Goal: Find specific page/section: Find specific page/section

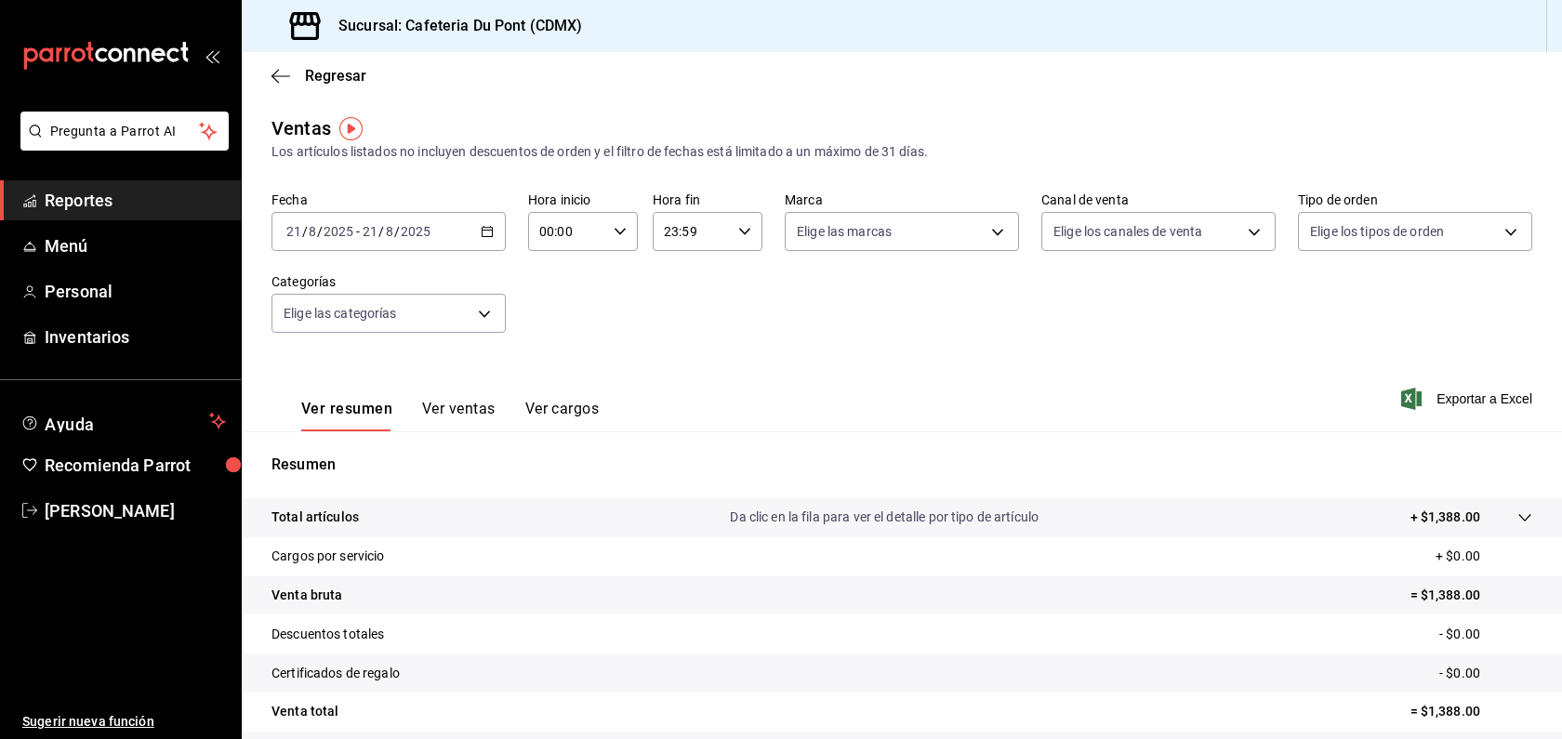
click at [128, 207] on span "Reportes" at bounding box center [135, 200] width 181 height 25
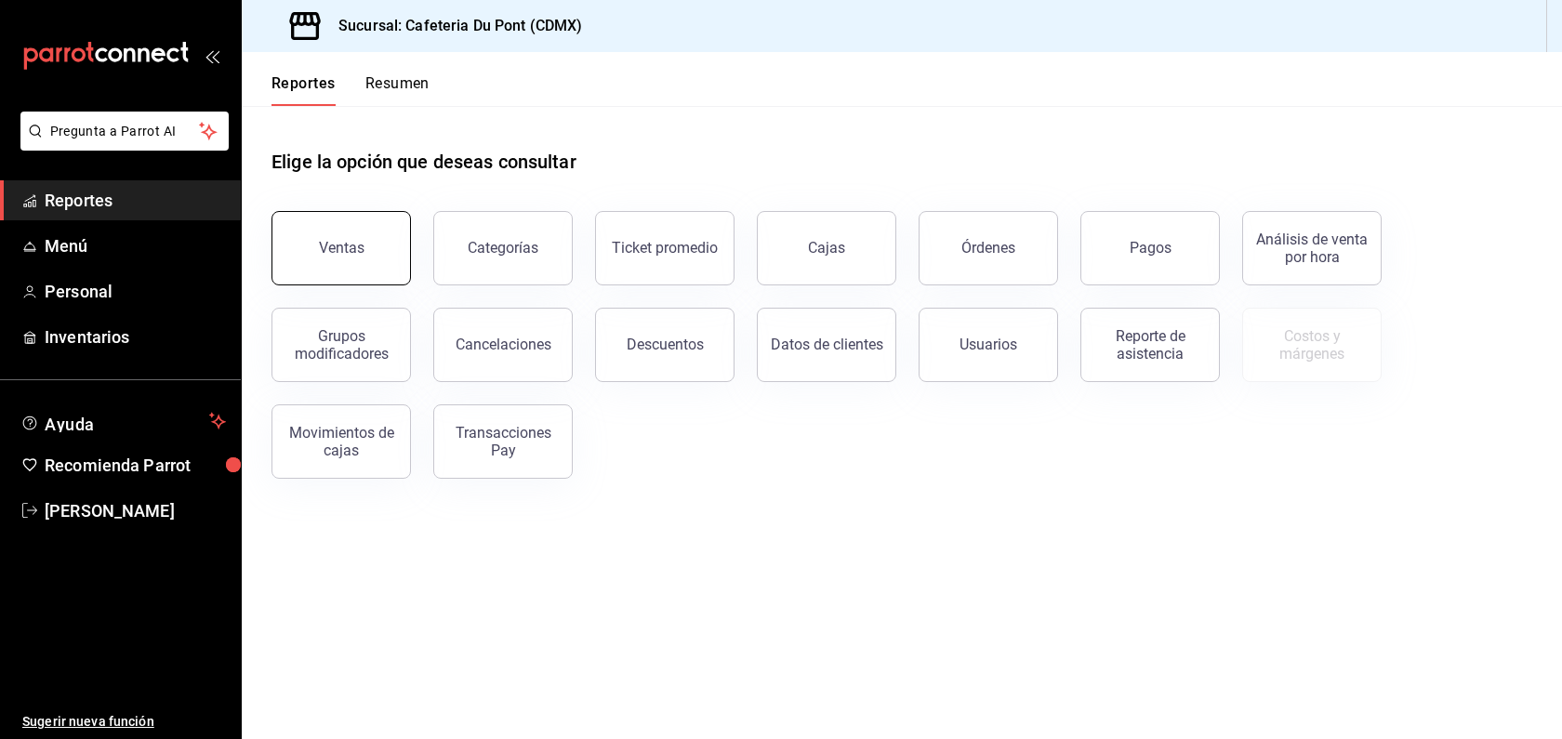
click at [363, 242] on button "Ventas" at bounding box center [341, 248] width 139 height 74
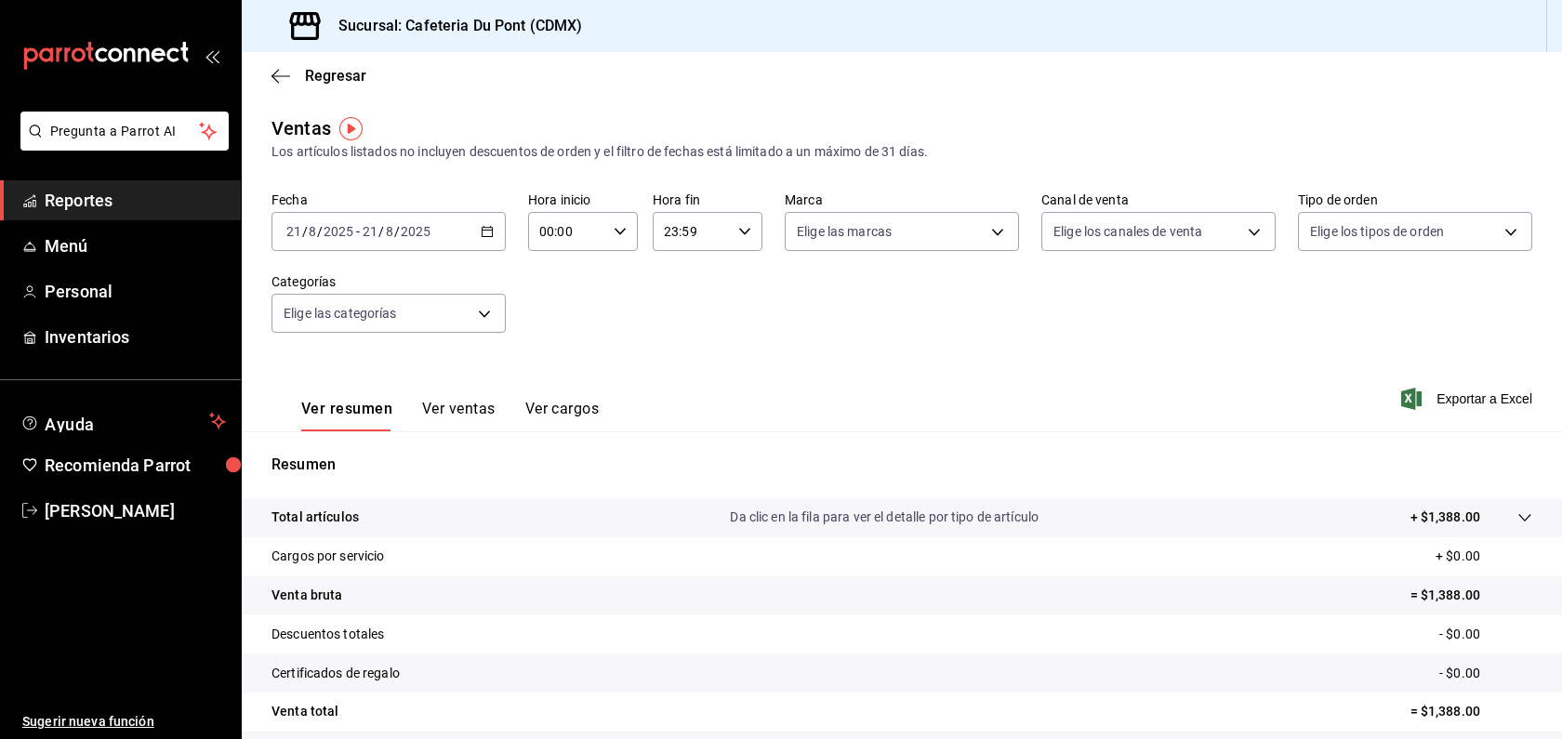
click at [139, 206] on span "Reportes" at bounding box center [135, 200] width 181 height 25
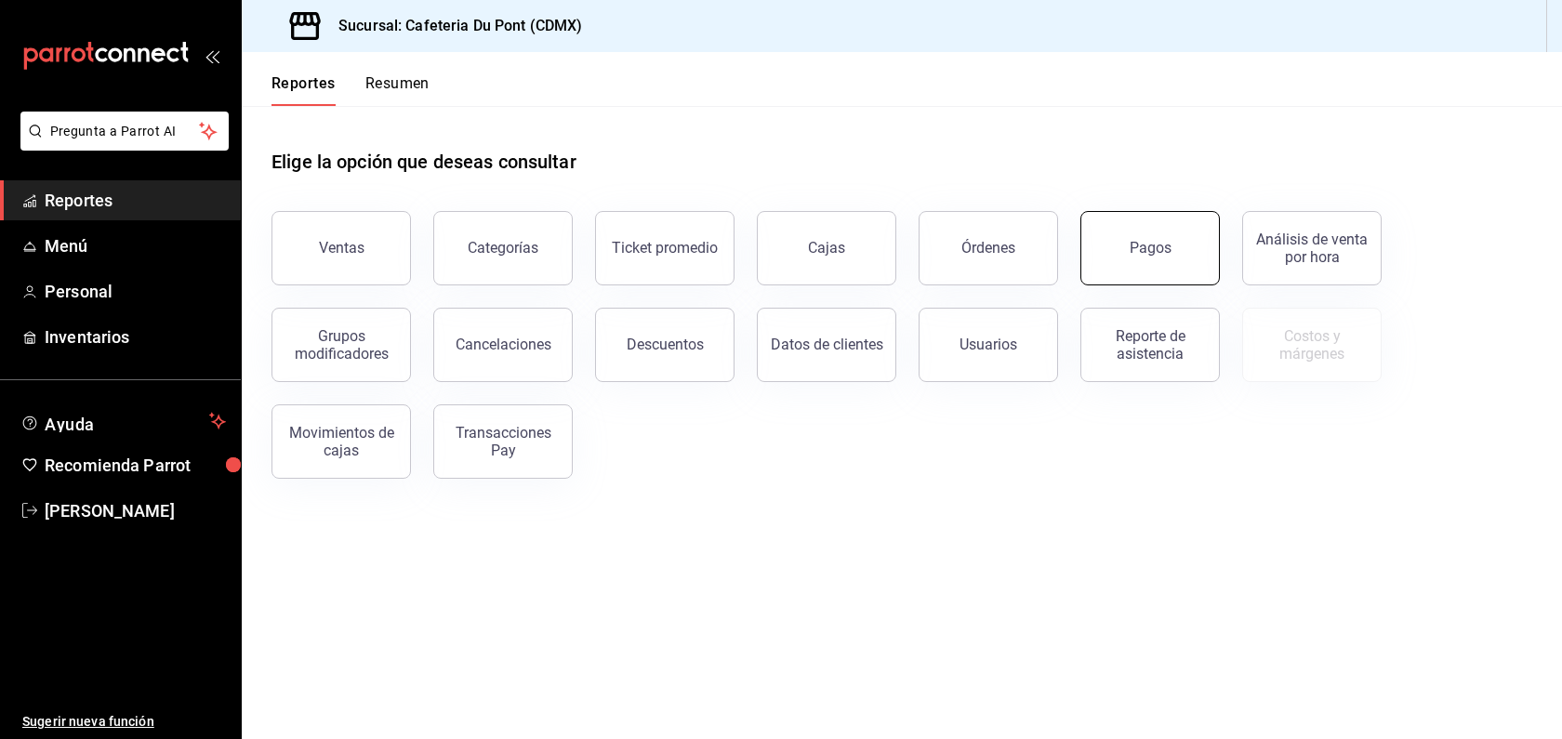
click at [1177, 245] on button "Pagos" at bounding box center [1150, 248] width 139 height 74
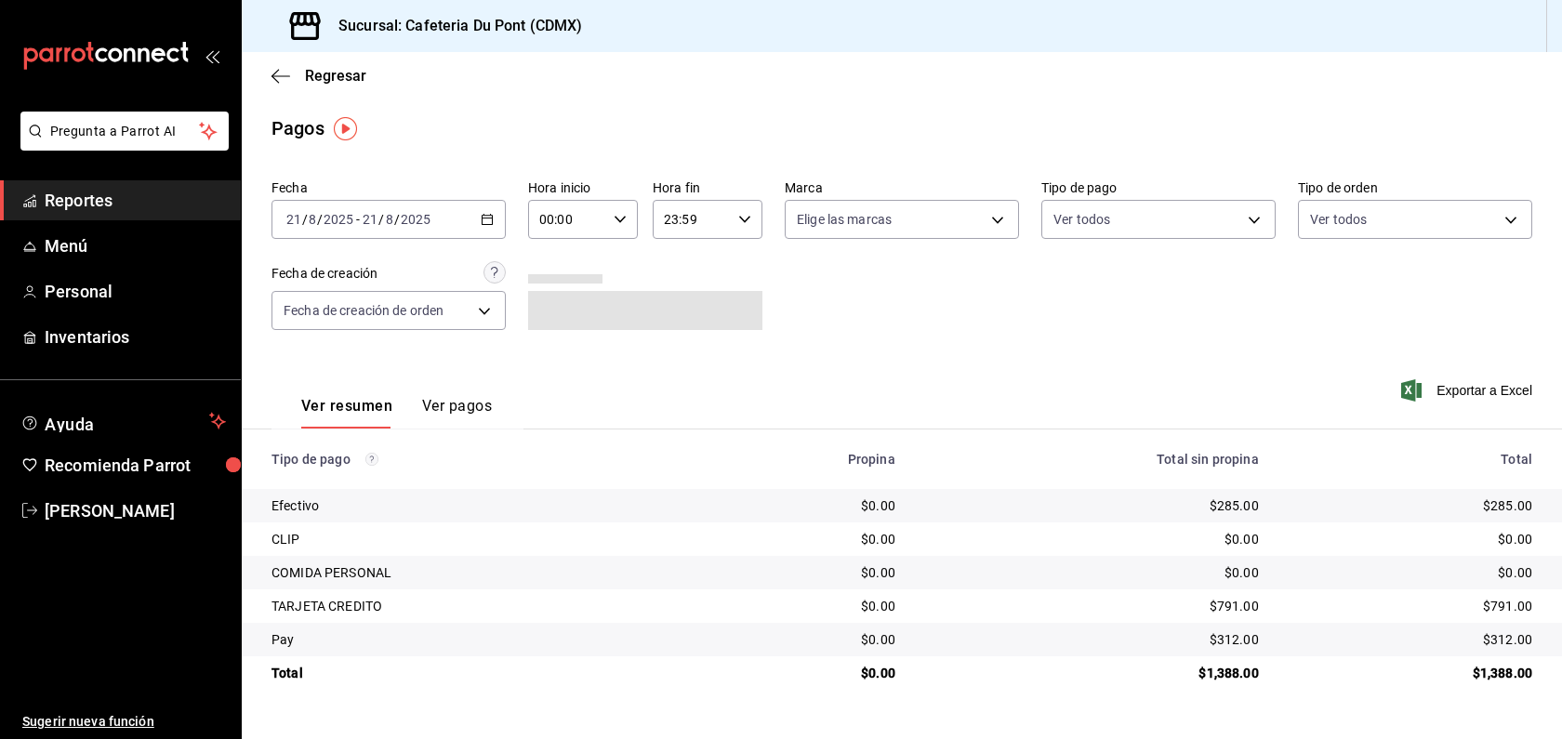
click at [104, 199] on span "Reportes" at bounding box center [135, 200] width 181 height 25
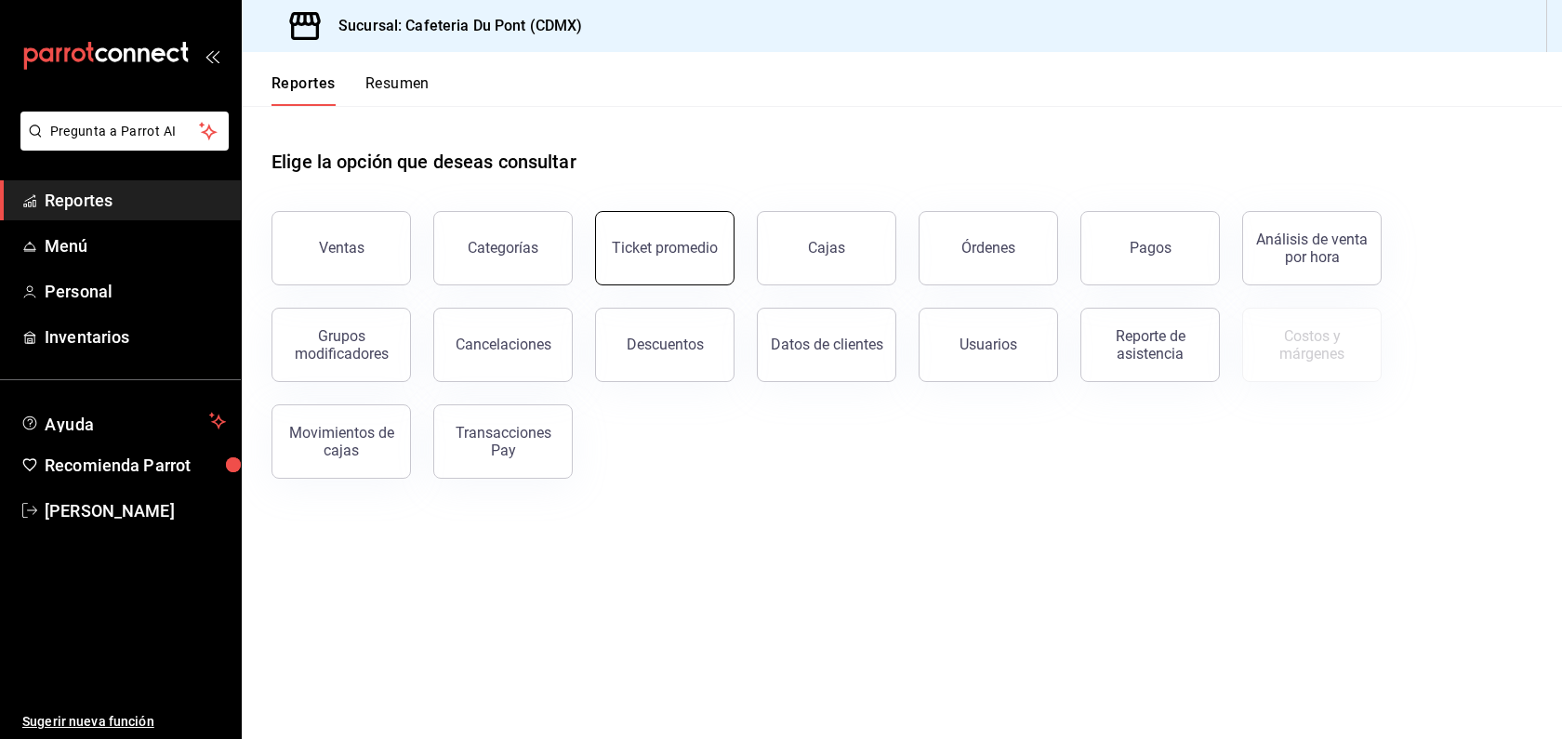
click at [657, 276] on button "Ticket promedio" at bounding box center [664, 248] width 139 height 74
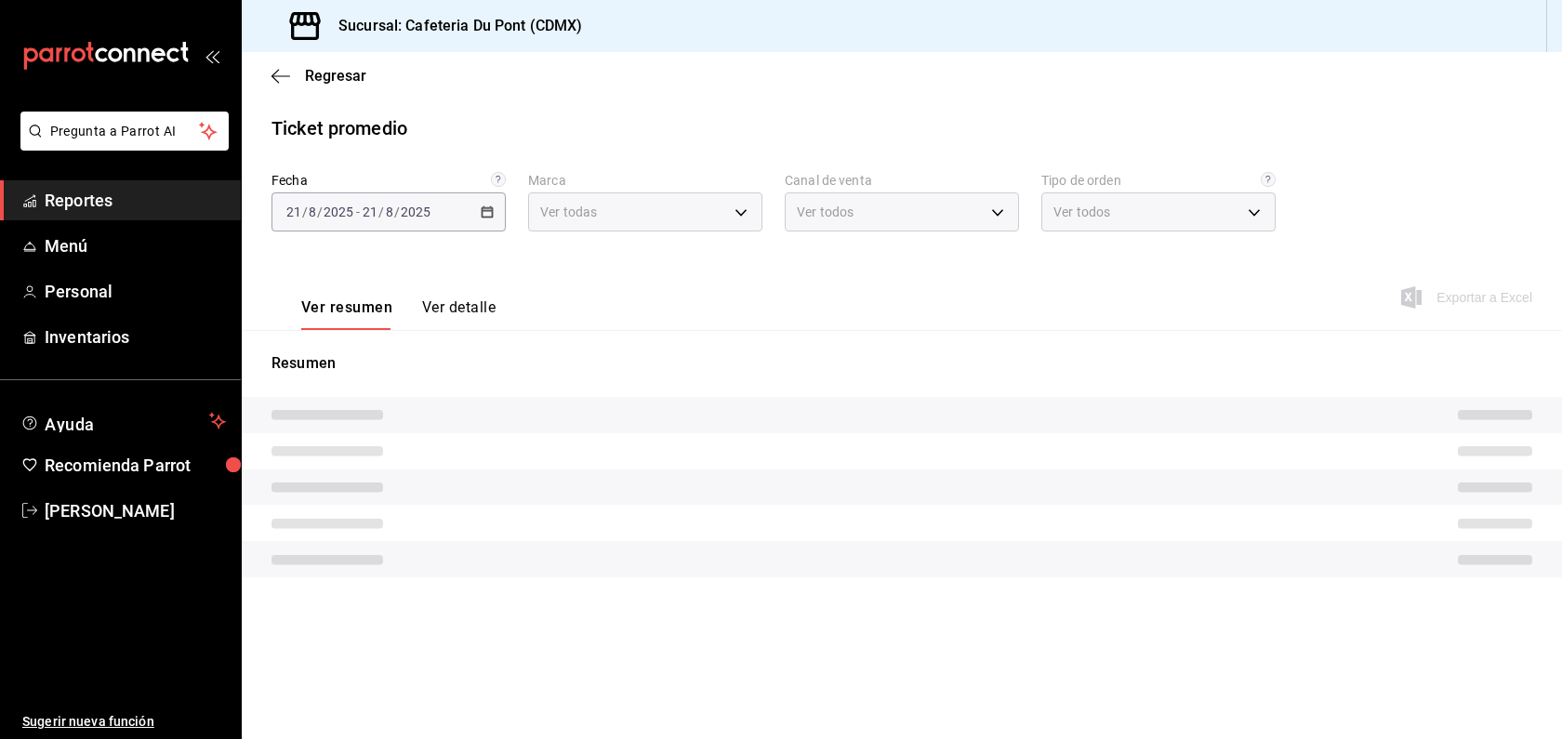
type input "03234600-dbf0-4e52-b833-2cd86aed28b4"
type input "PARROT,UBER_EATS,RAPPI,DIDI_FOOD,ONLINE"
type input "0ce72c52-b891-47b5-a7af-ebee1e7ff429,EXTERNAL"
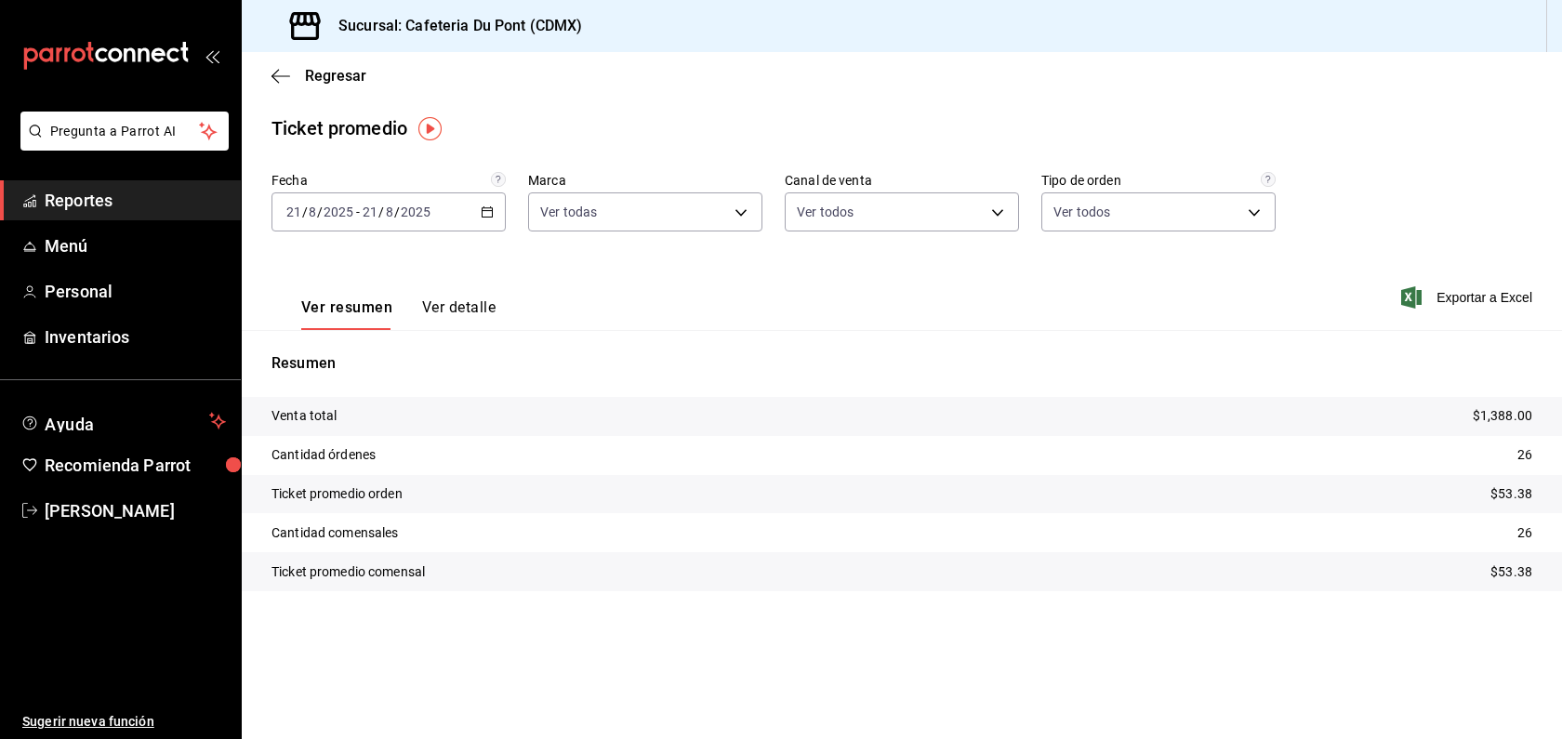
click at [106, 190] on span "Reportes" at bounding box center [135, 200] width 181 height 25
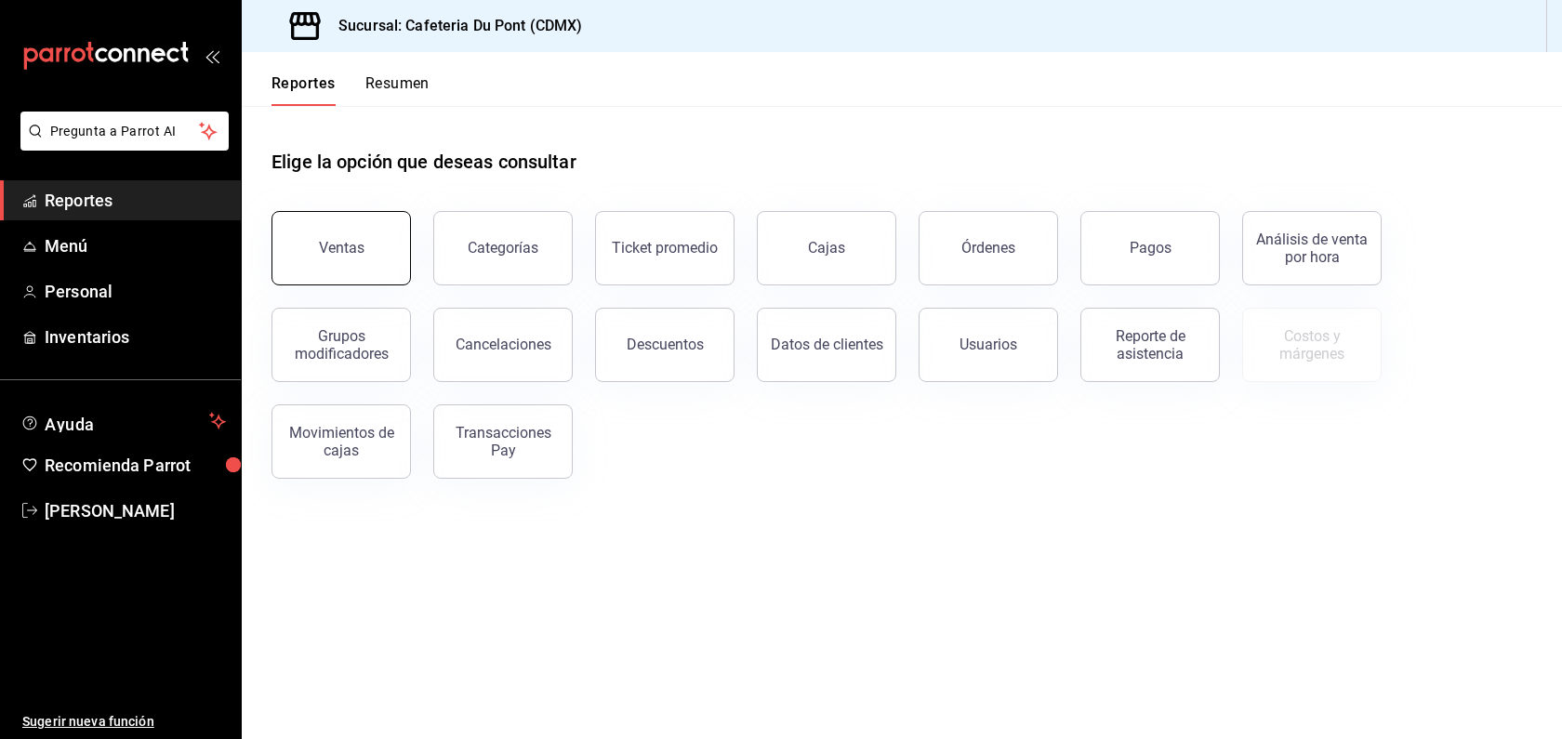
click at [368, 260] on button "Ventas" at bounding box center [341, 248] width 139 height 74
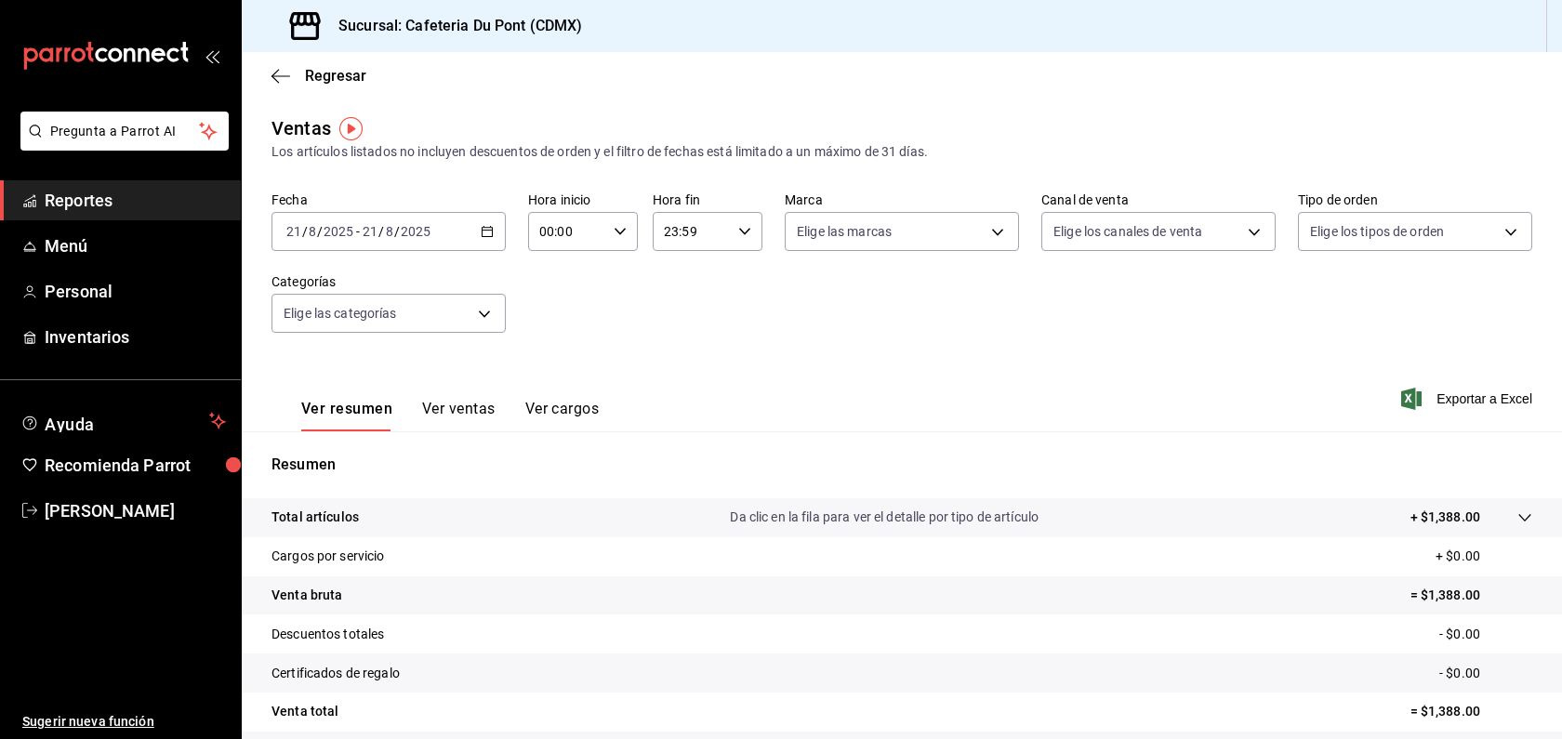
click at [155, 180] on link "Reportes" at bounding box center [120, 200] width 241 height 40
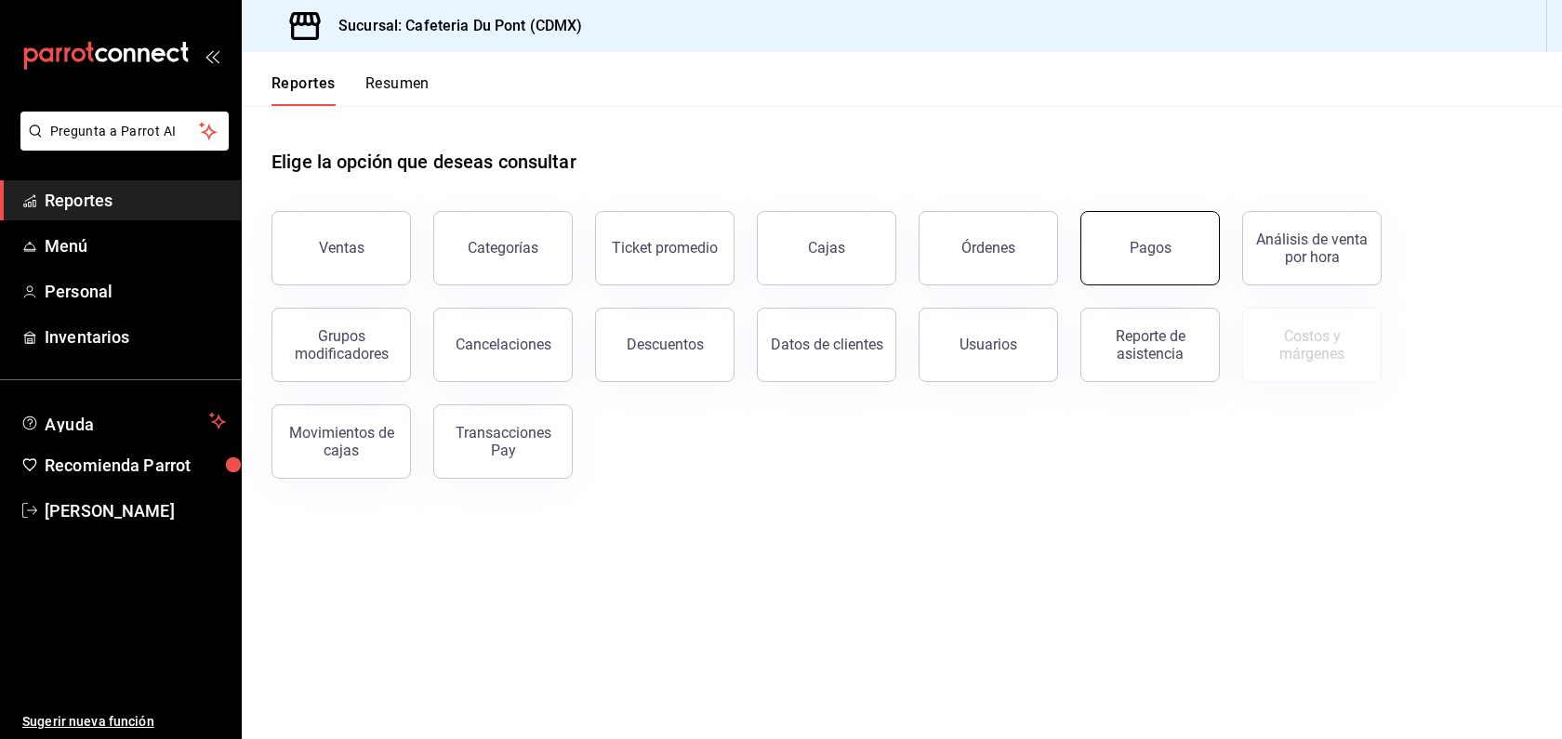
drag, startPoint x: 1177, startPoint y: 307, endPoint x: 1181, endPoint y: 265, distance: 42.0
click at [1181, 265] on div "Ventas Categorías Ticket promedio Cajas Órdenes Pagos Análisis de venta por hor…" at bounding box center [890, 334] width 1283 height 290
click at [1181, 265] on button "Pagos" at bounding box center [1150, 248] width 139 height 74
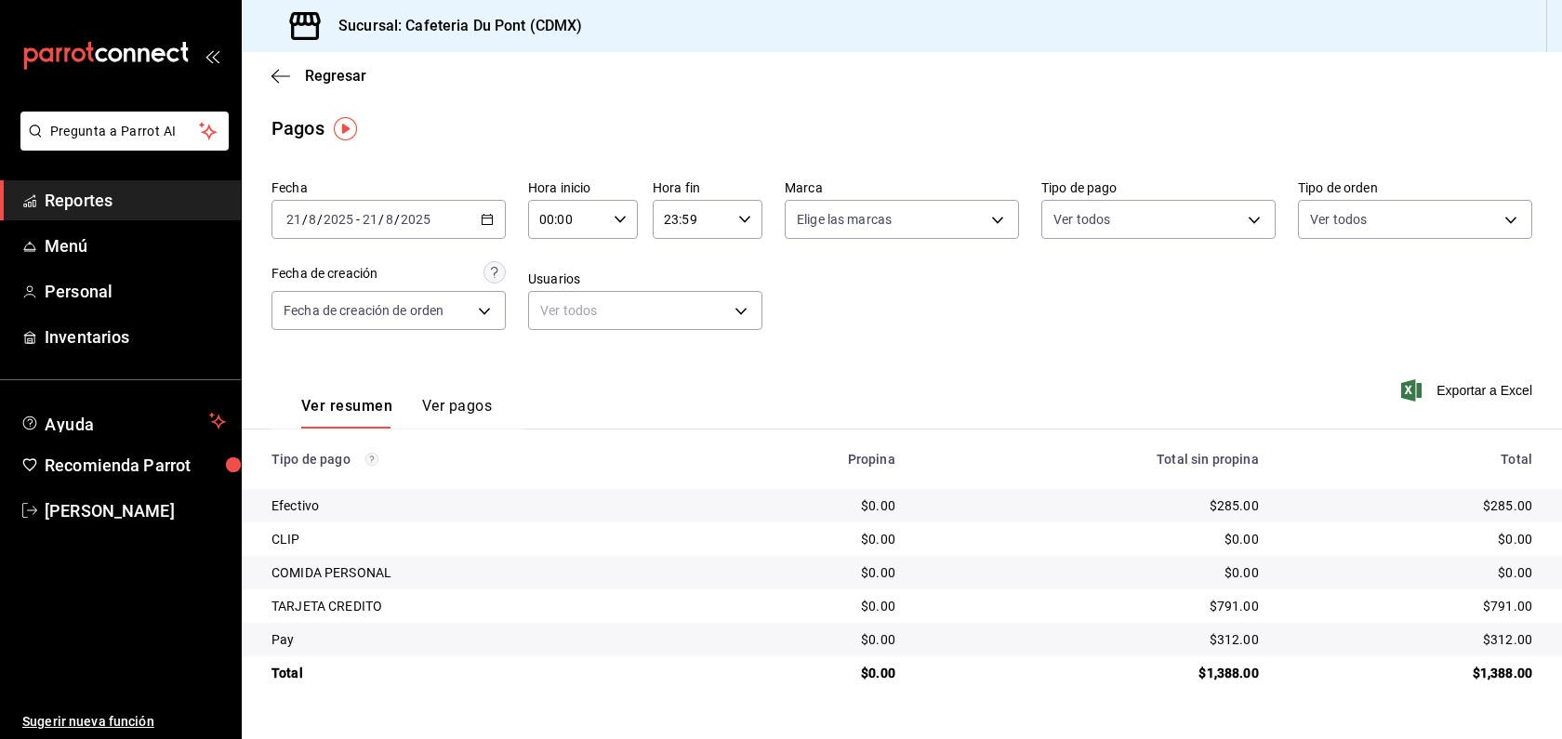
click at [1195, 365] on div "Ver resumen Ver pagos Exportar a Excel" at bounding box center [902, 401] width 1320 height 99
click at [87, 195] on span "Reportes" at bounding box center [135, 200] width 181 height 25
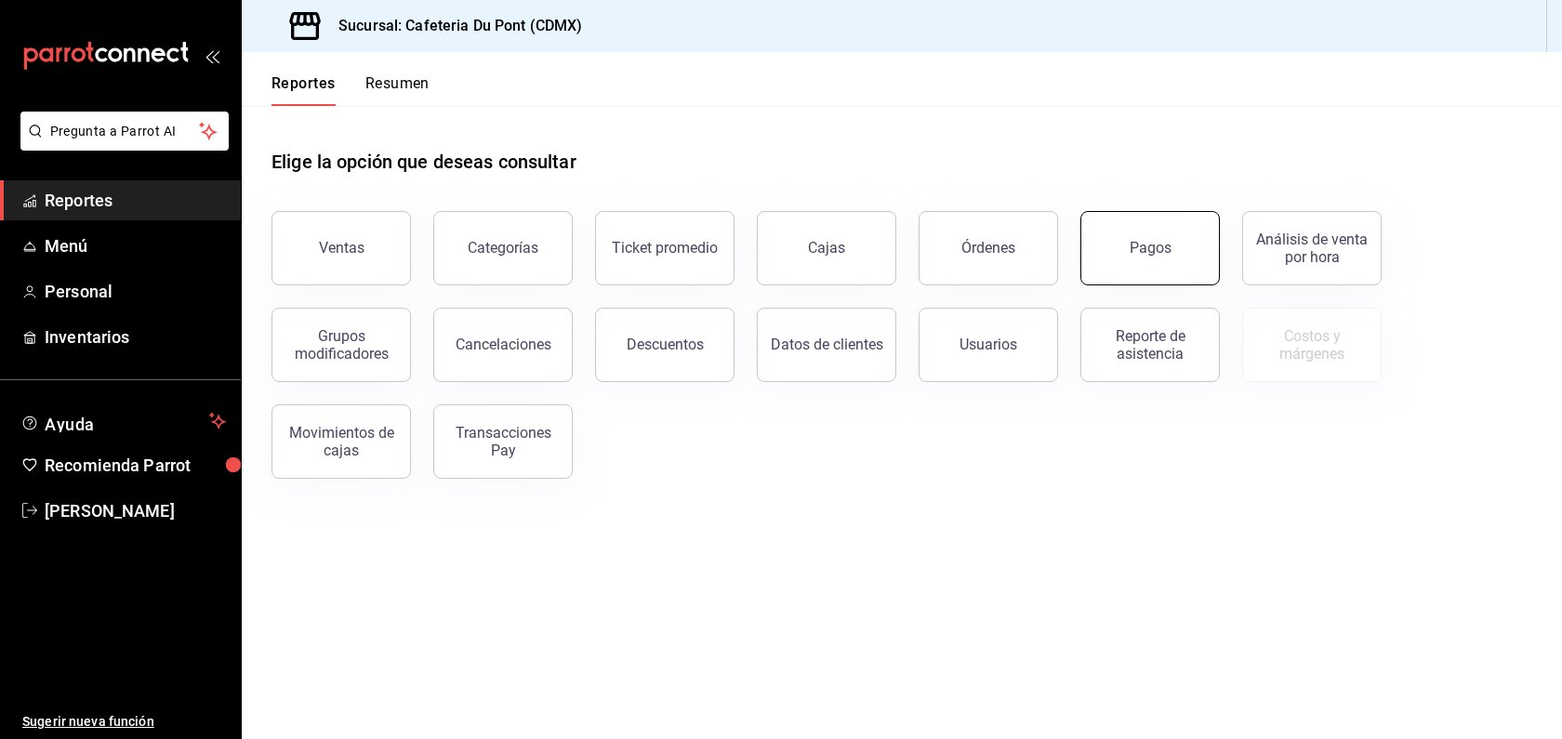
click at [1124, 225] on button "Pagos" at bounding box center [1150, 248] width 139 height 74
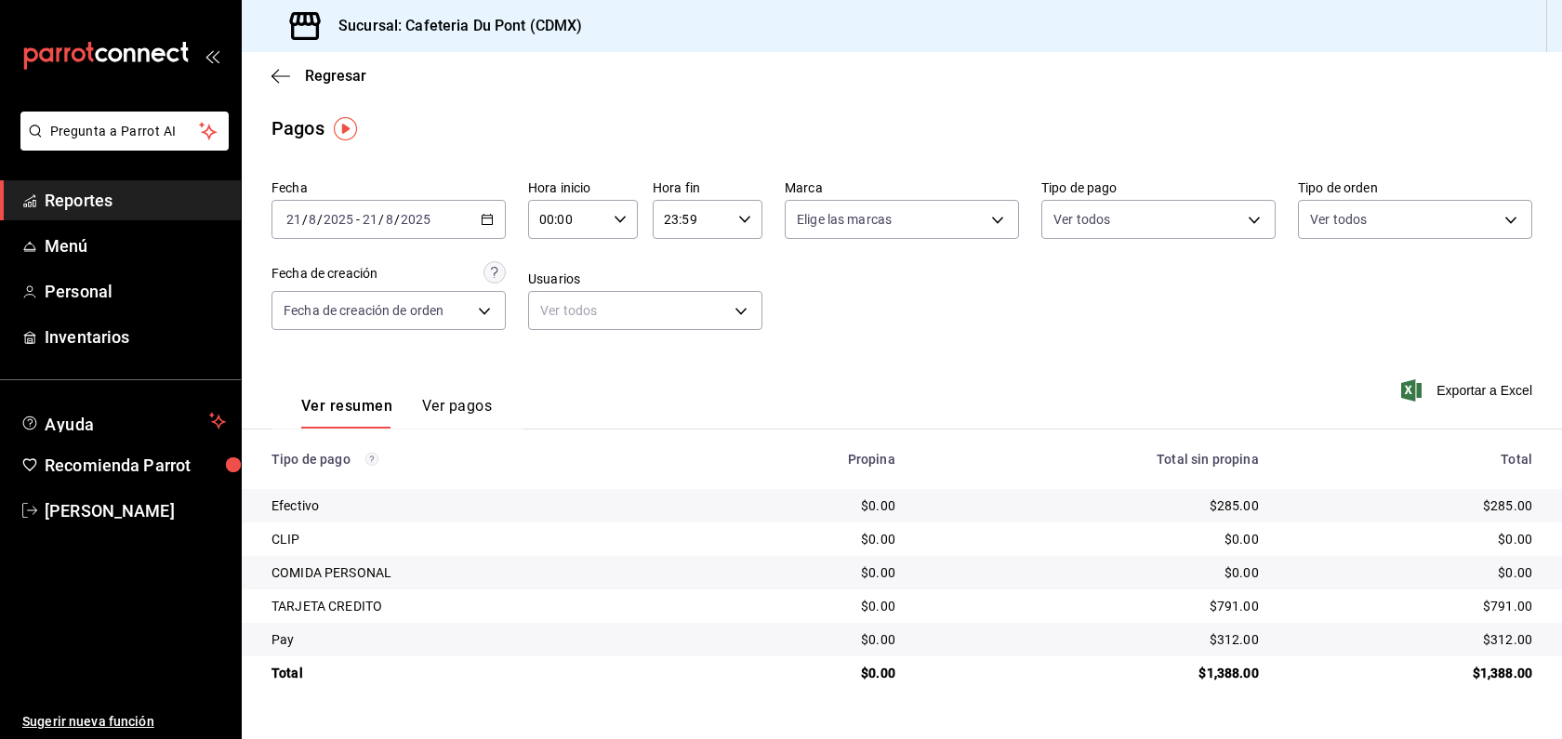
click at [119, 201] on span "Reportes" at bounding box center [135, 200] width 181 height 25
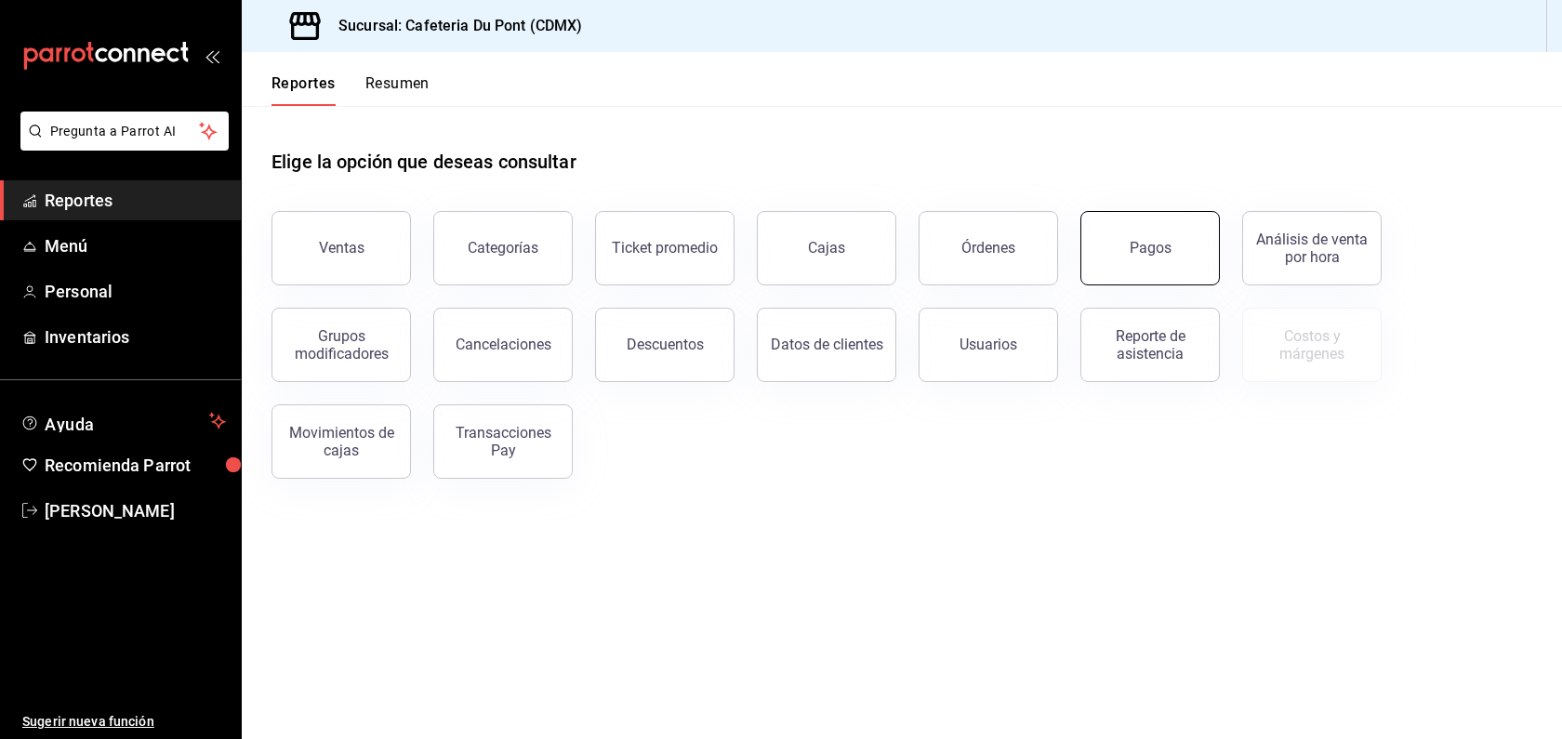
click at [1121, 221] on button "Pagos" at bounding box center [1150, 248] width 139 height 74
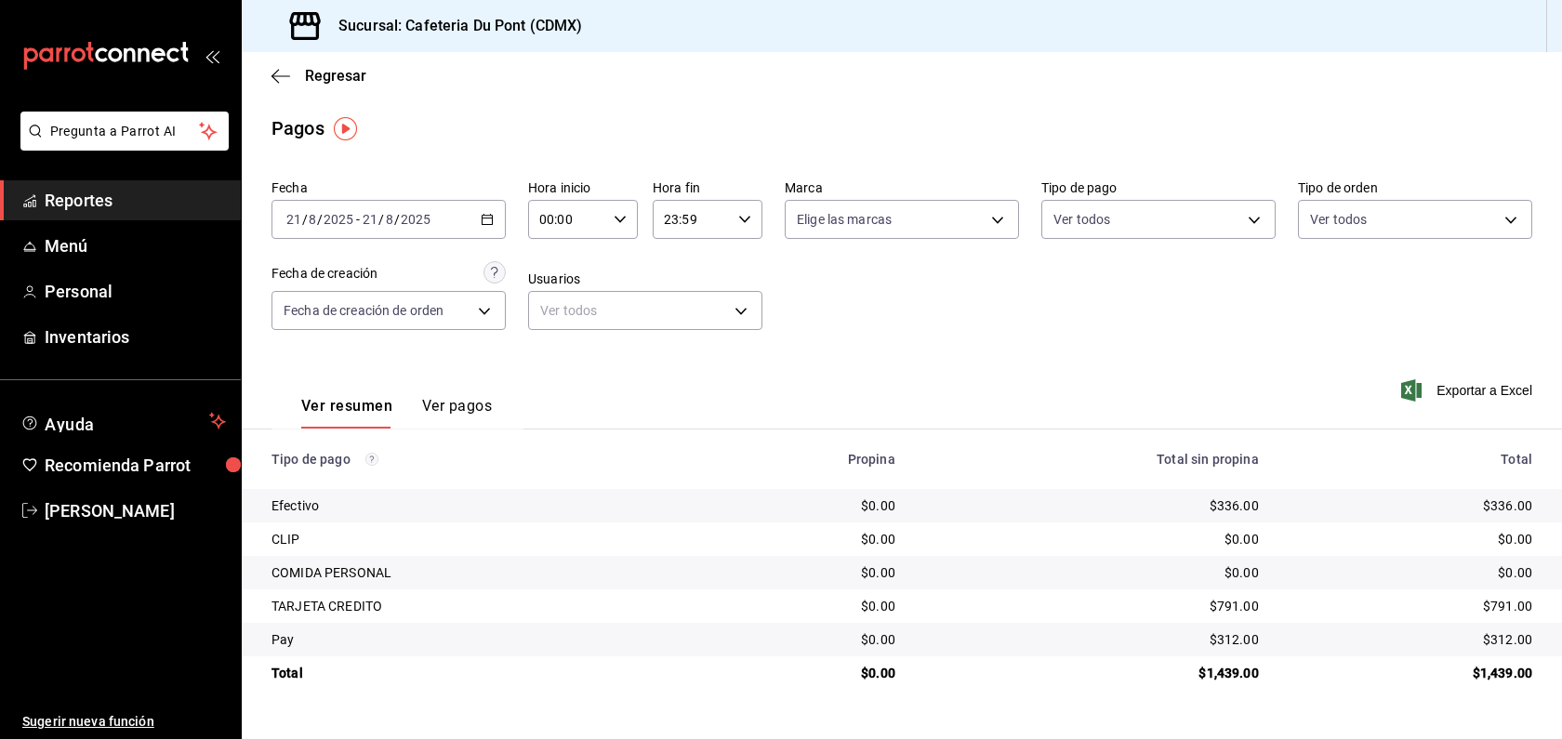
click at [103, 198] on span "Reportes" at bounding box center [135, 200] width 181 height 25
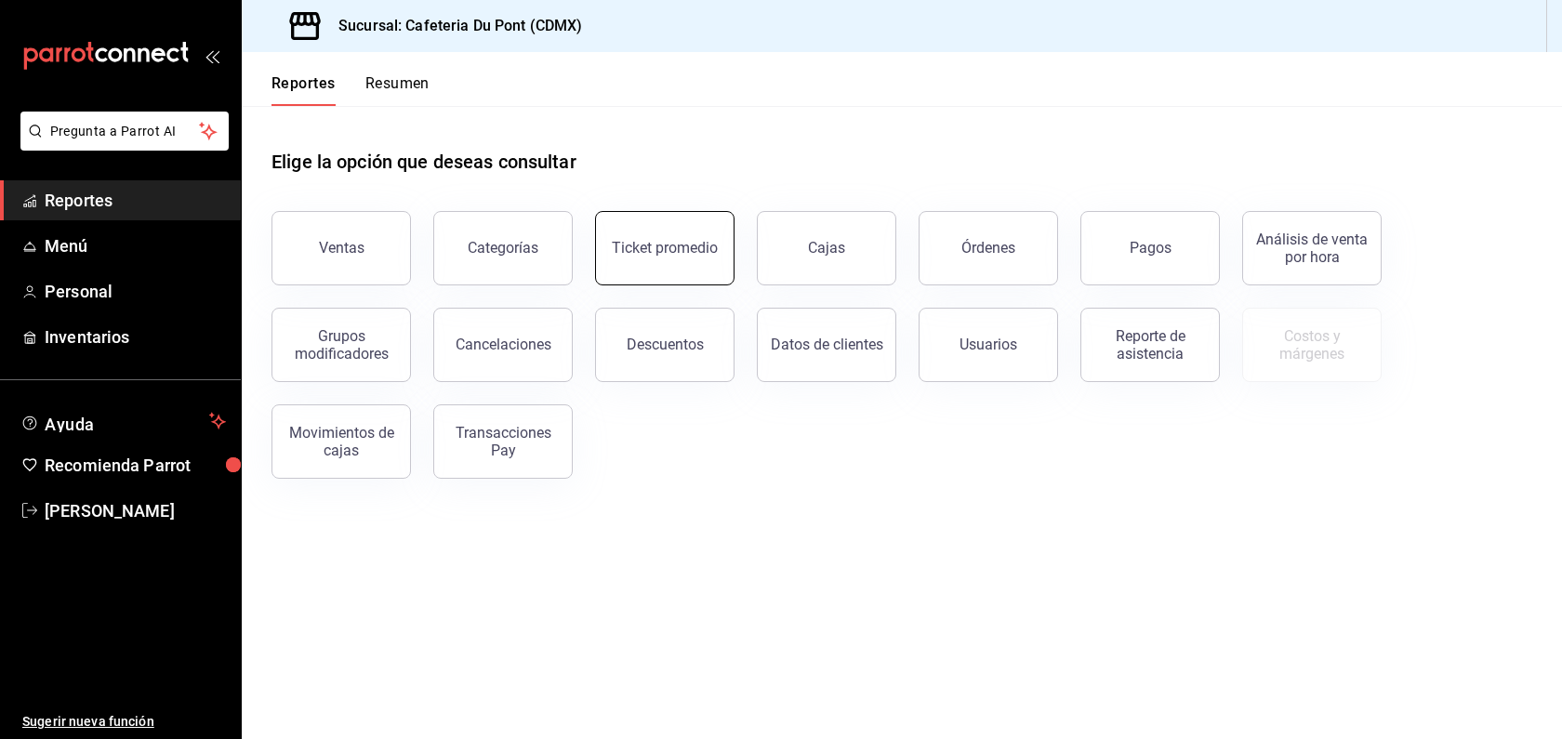
click at [643, 254] on div "Ticket promedio" at bounding box center [665, 248] width 106 height 18
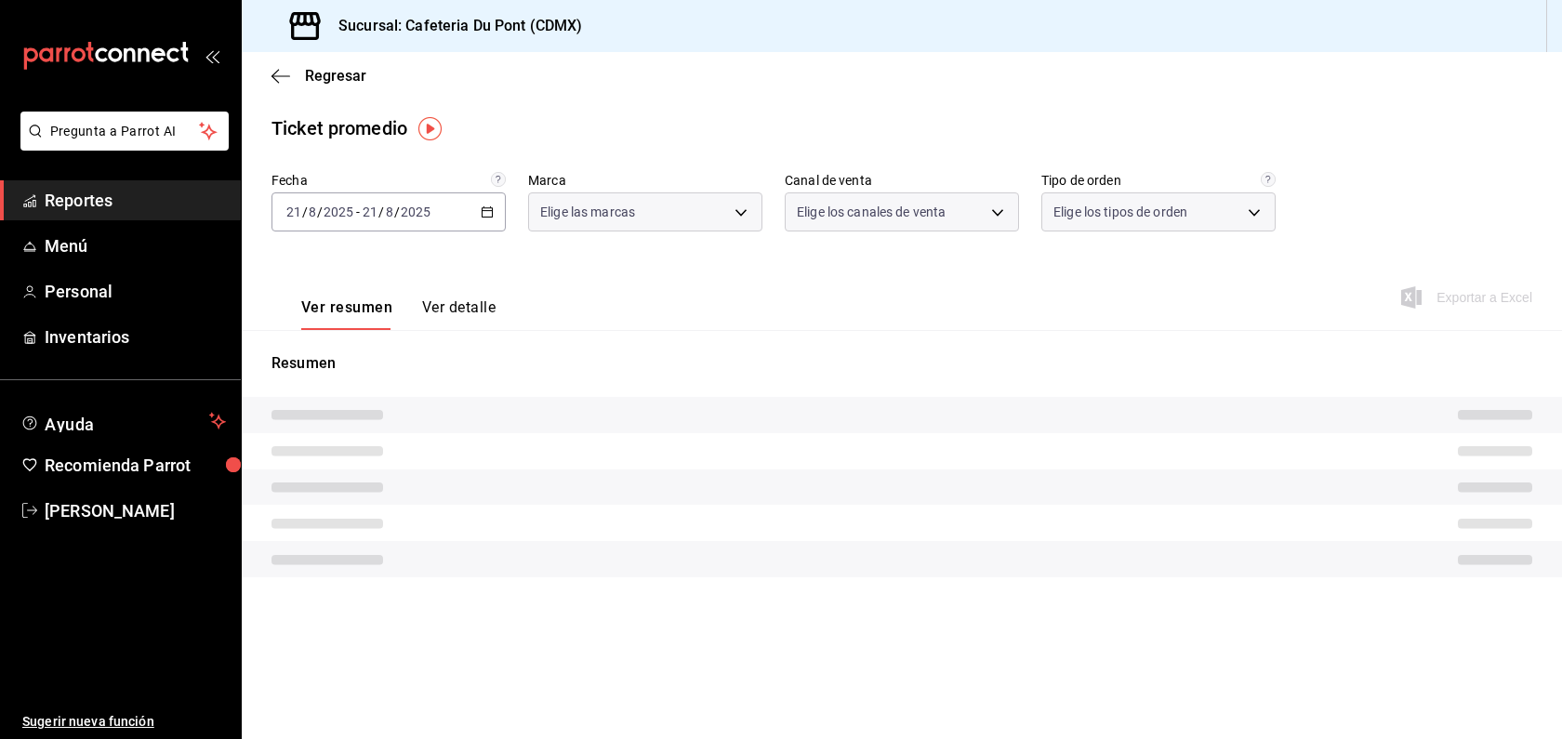
type input "03234600-dbf0-4e52-b833-2cd86aed28b4"
type input "PARROT,UBER_EATS,RAPPI,DIDI_FOOD,ONLINE"
type input "0ce72c52-b891-47b5-a7af-ebee1e7ff429,EXTERNAL"
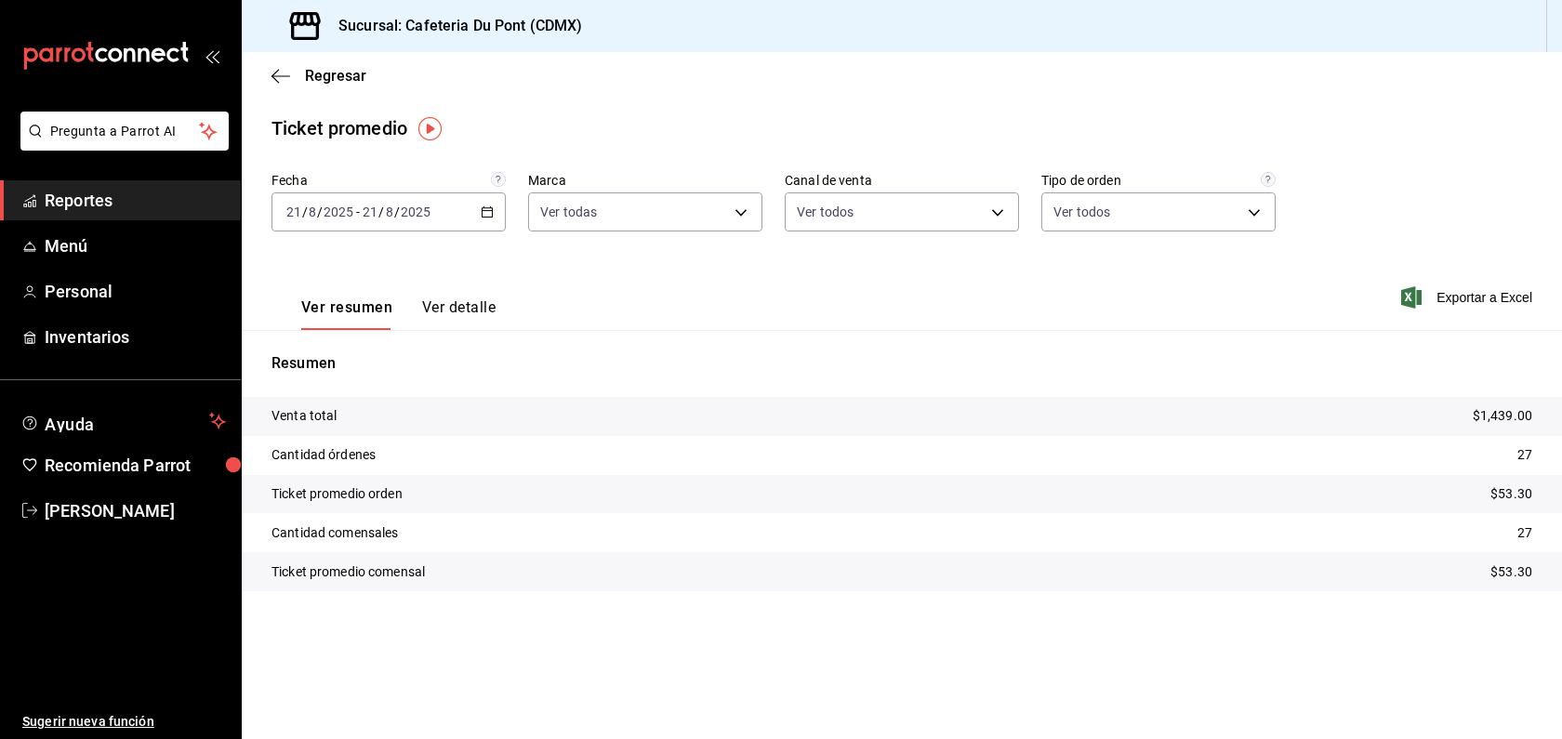
click at [131, 207] on span "Reportes" at bounding box center [135, 200] width 181 height 25
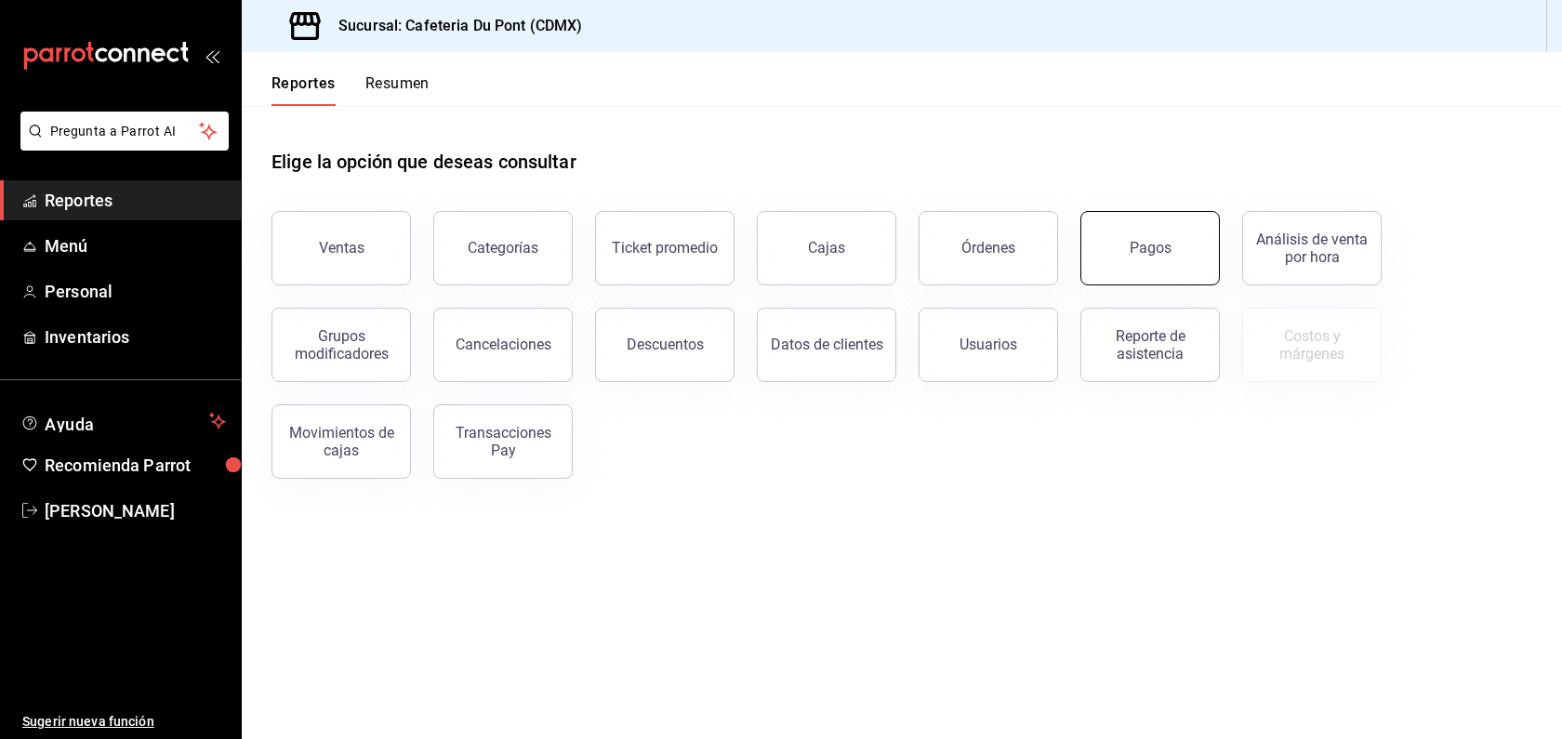
click at [1152, 271] on button "Pagos" at bounding box center [1150, 248] width 139 height 74
